Goal: Task Accomplishment & Management: Use online tool/utility

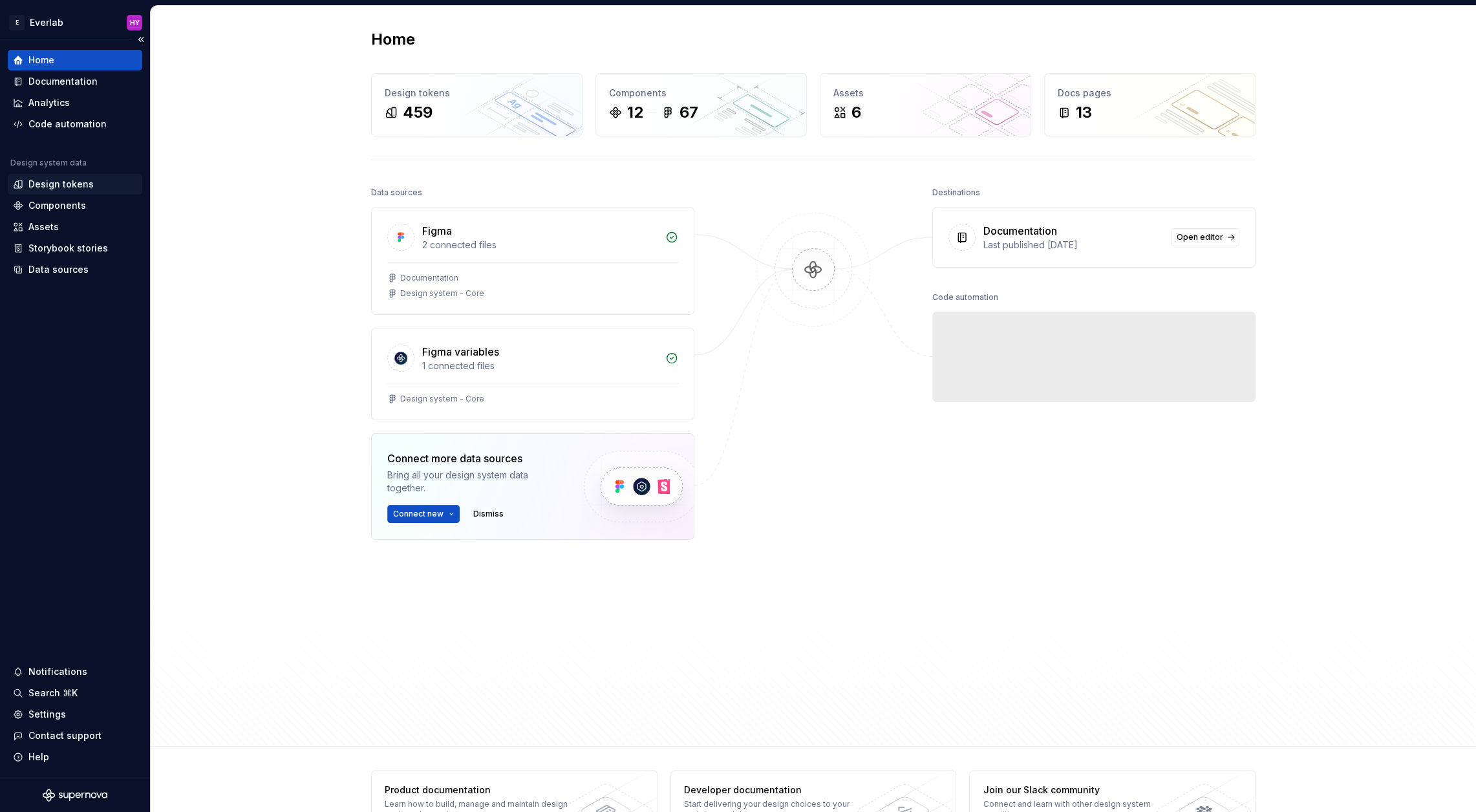
click at [88, 186] on div "Design tokens" at bounding box center [62, 184] width 66 height 13
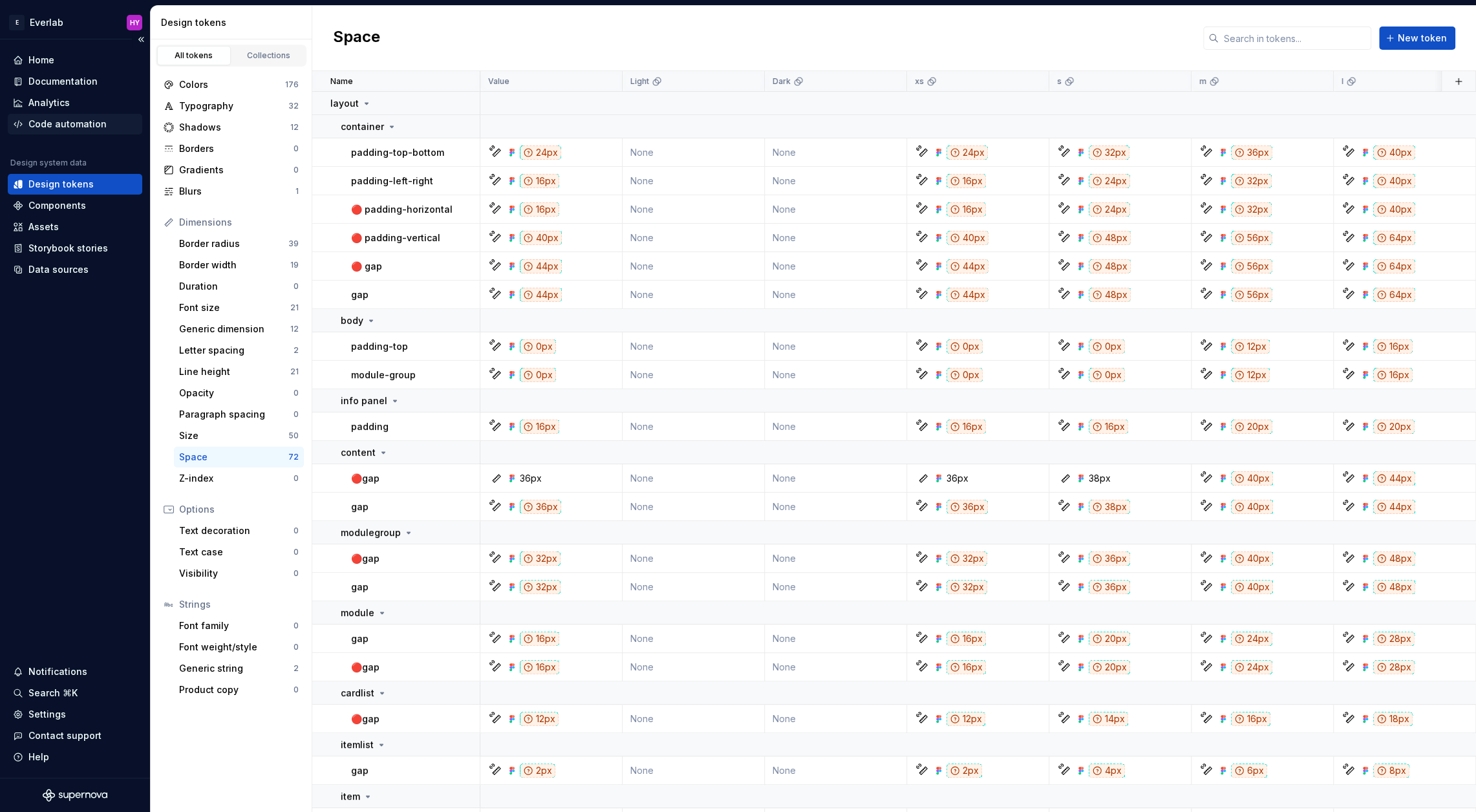
click at [85, 121] on div "Code automation" at bounding box center [68, 124] width 78 height 13
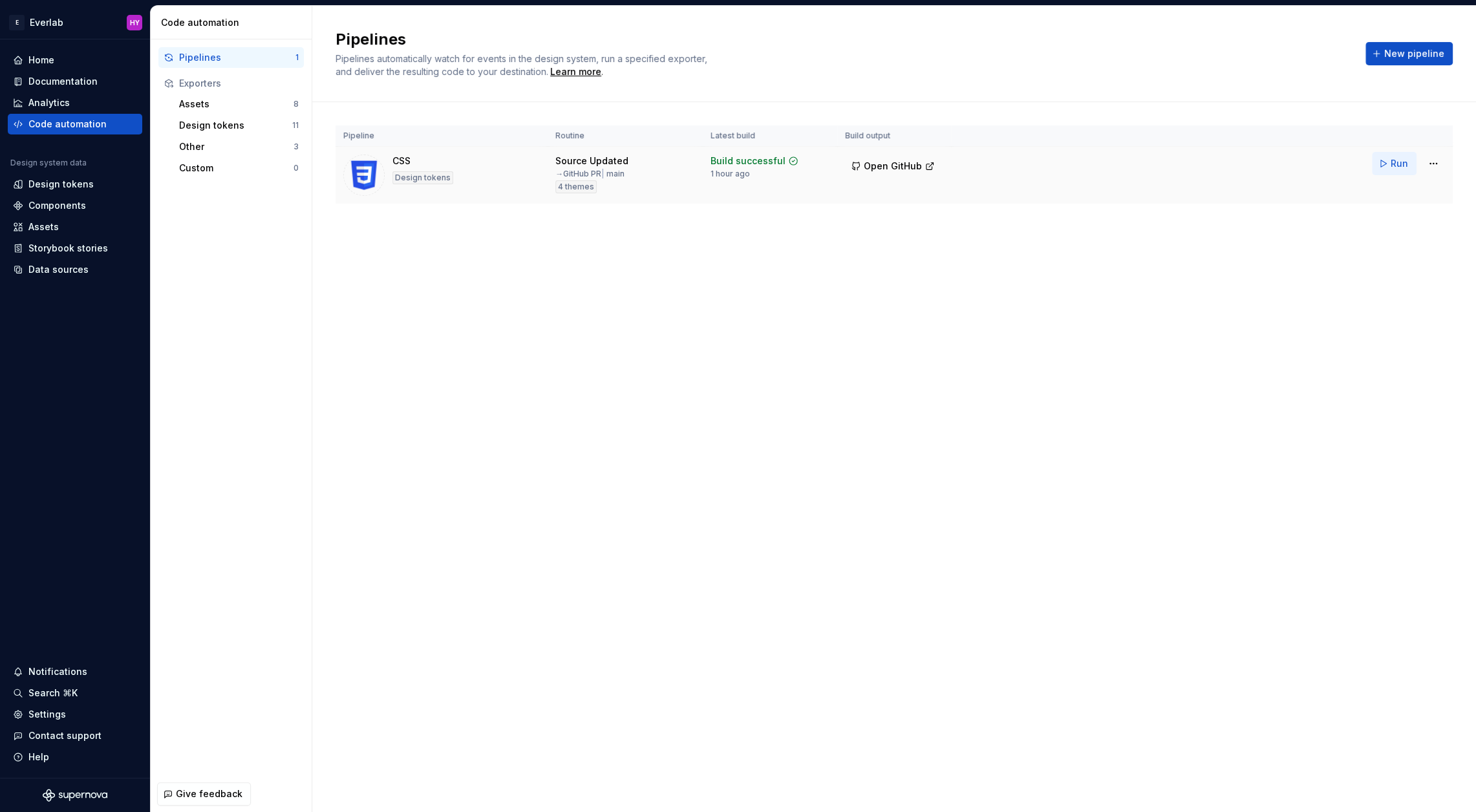
click at [1391, 162] on button "Run" at bounding box center [1395, 163] width 45 height 23
click at [1438, 161] on html "E Everlab HY Home Documentation Analytics Code automation Design system data De…" at bounding box center [738, 406] width 1476 height 812
click at [1402, 186] on div "Edit pipeline" at bounding box center [1416, 191] width 110 height 13
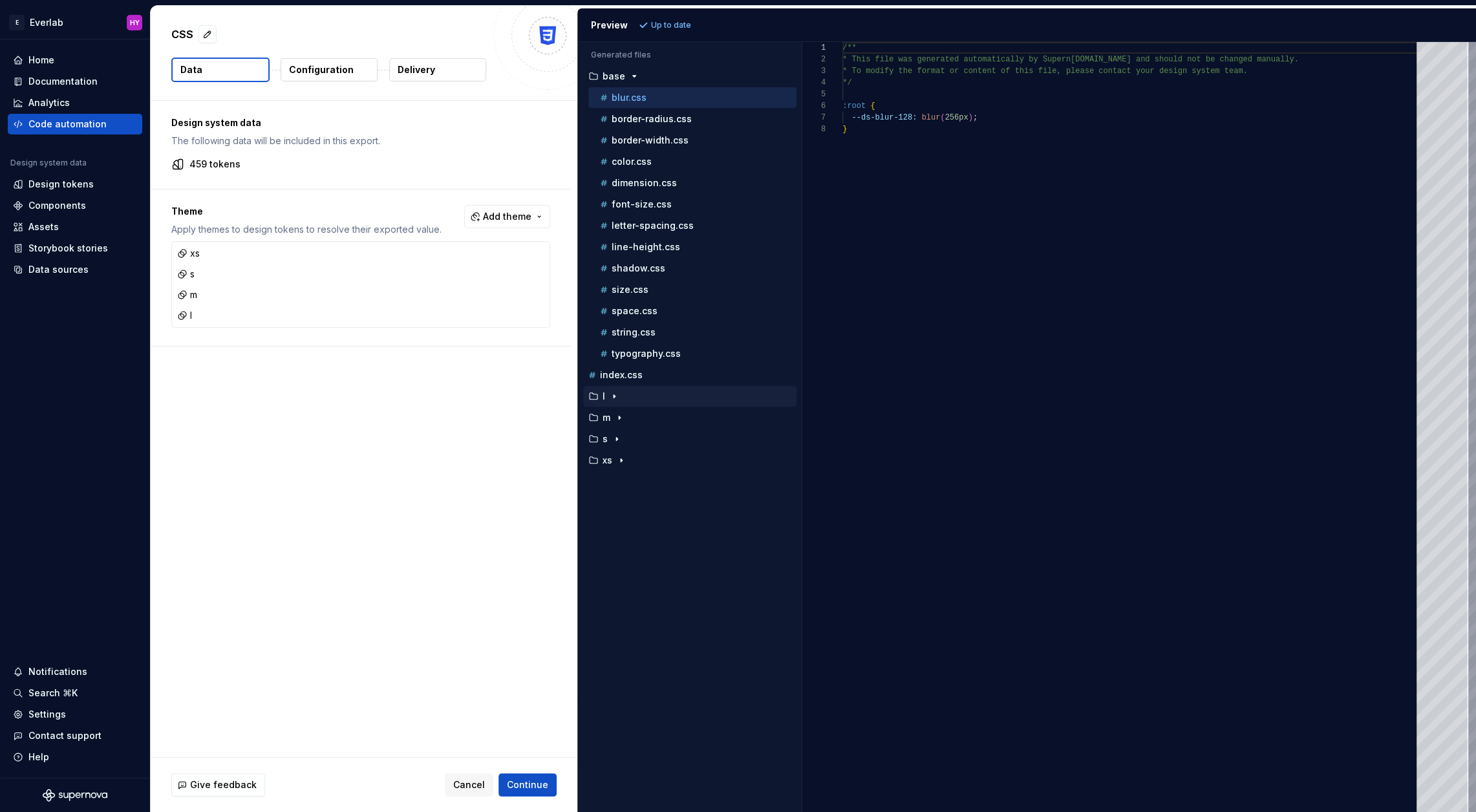
click at [621, 391] on div "button" at bounding box center [615, 396] width 16 height 10
click at [661, 519] on div "size.css" at bounding box center [697, 524] width 200 height 13
type textarea "**********"
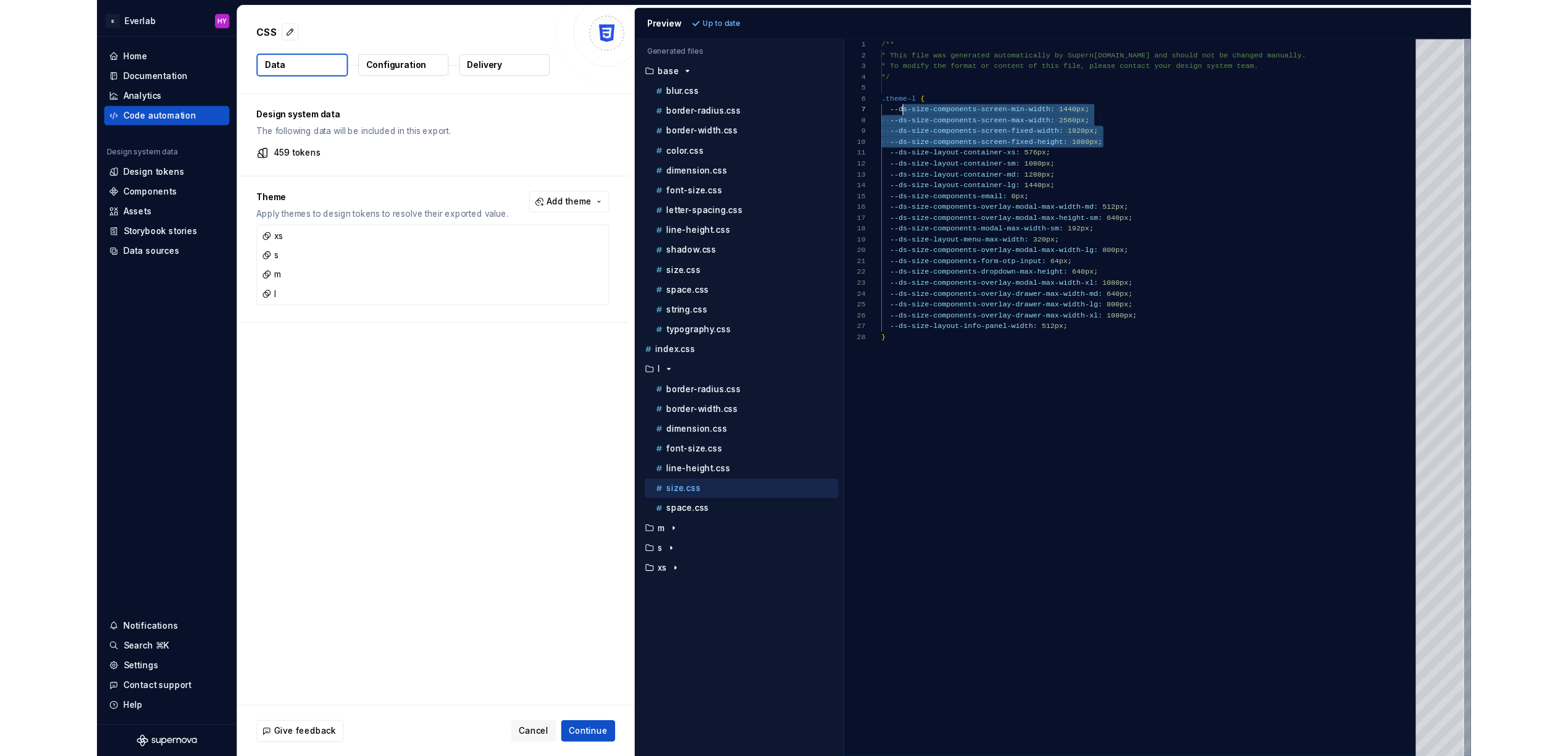
scroll to position [66, 13]
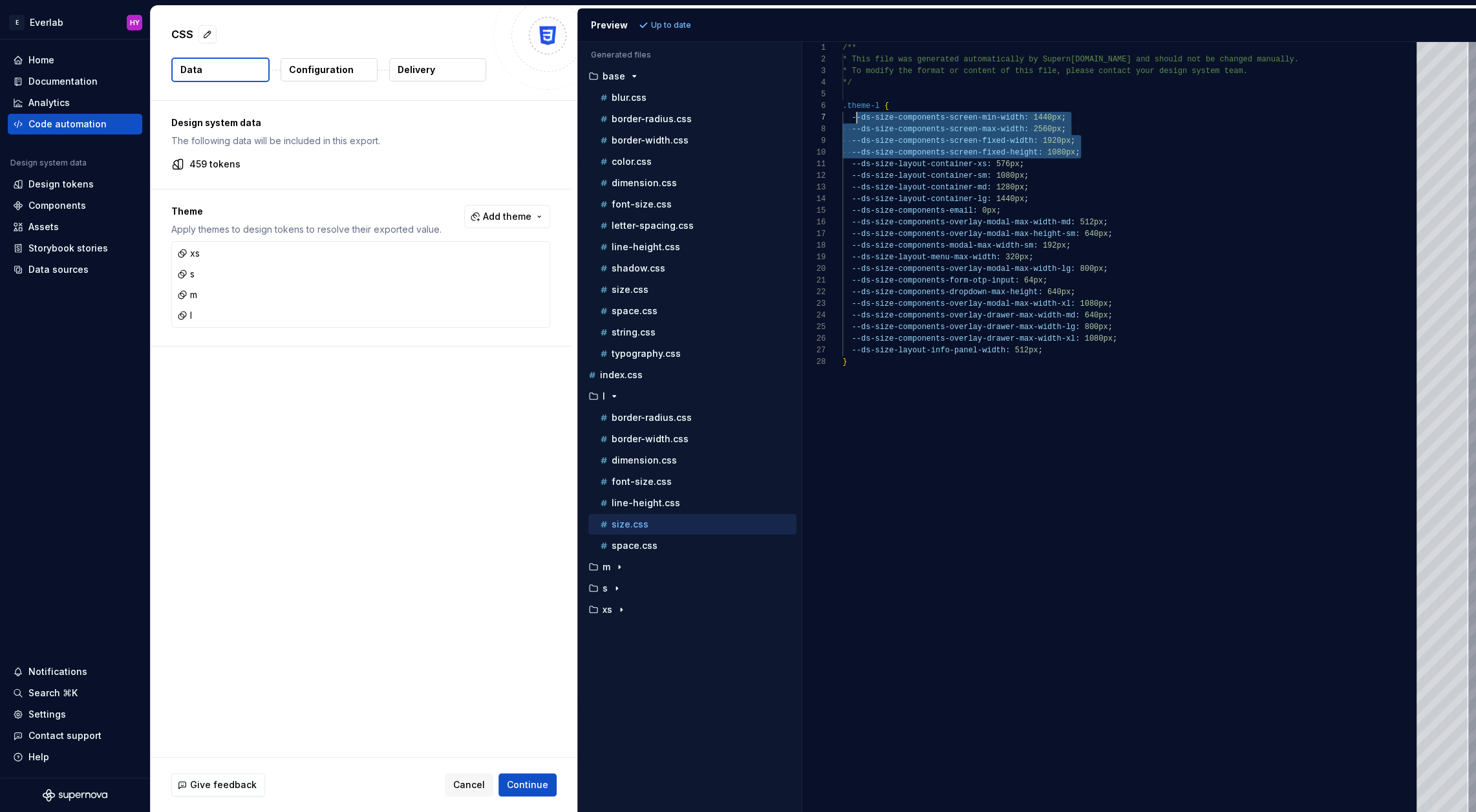
drag, startPoint x: 1084, startPoint y: 151, endPoint x: 857, endPoint y: 118, distance: 229.4
click at [857, 118] on div "/** * This file was generated automatically by Supern [DOMAIN_NAME] and should …" at bounding box center [1133, 426] width 582 height 769
